Goal: Find contact information: Find contact information

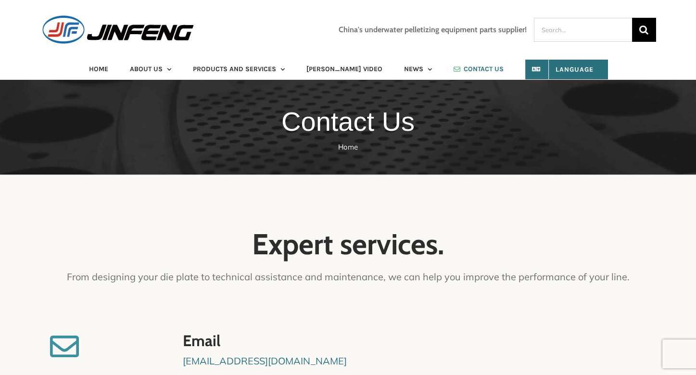
click at [464, 67] on span "CONTACT US" at bounding box center [484, 69] width 40 height 7
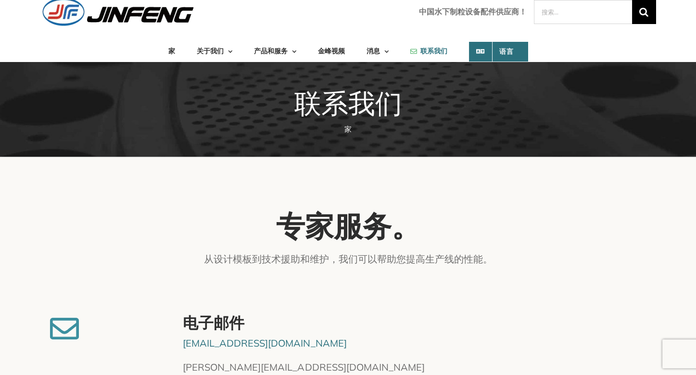
scroll to position [48, 0]
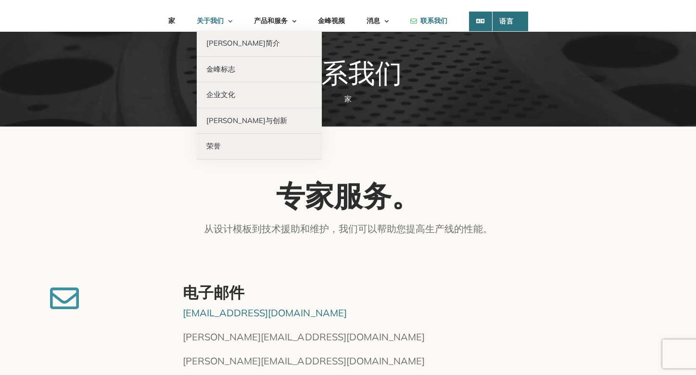
click at [209, 23] on font "关于我们" at bounding box center [210, 21] width 27 height 8
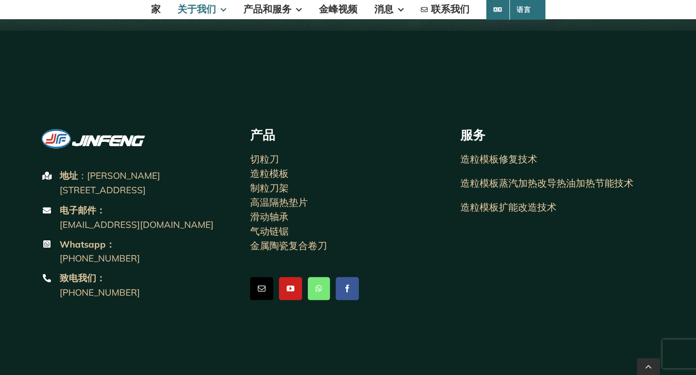
scroll to position [1468, 0]
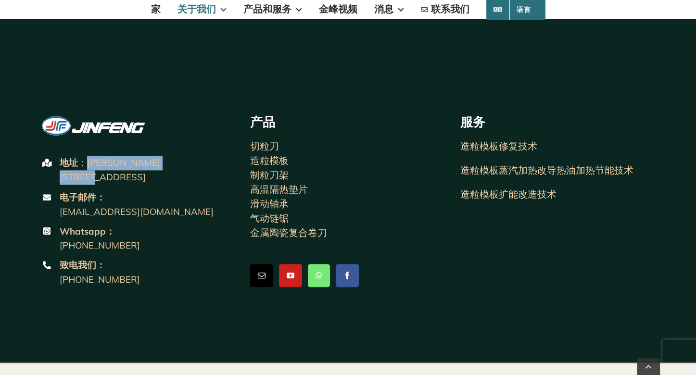
drag, startPoint x: 101, startPoint y: 151, endPoint x: 86, endPoint y: 129, distance: 25.9
click at [86, 156] on p "地址 ：沈阳经济技术开发区开发区南26号路29号" at bounding box center [148, 170] width 176 height 29
copy font "[PERSON_NAME][STREET_ADDRESS]"
drag, startPoint x: 131, startPoint y: 357, endPoint x: 186, endPoint y: 357, distance: 54.8
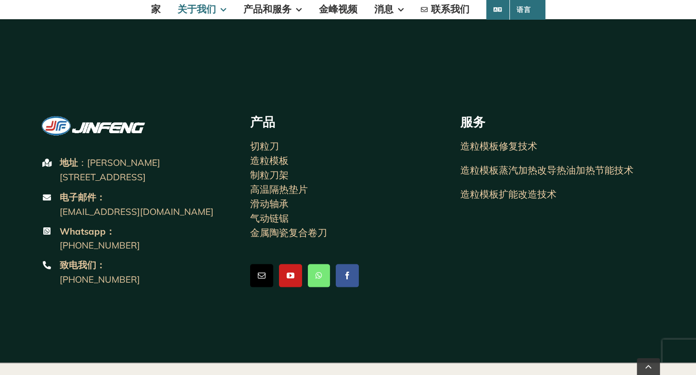
copy font "特种切削工具有限公司"
